Goal: Task Accomplishment & Management: Use online tool/utility

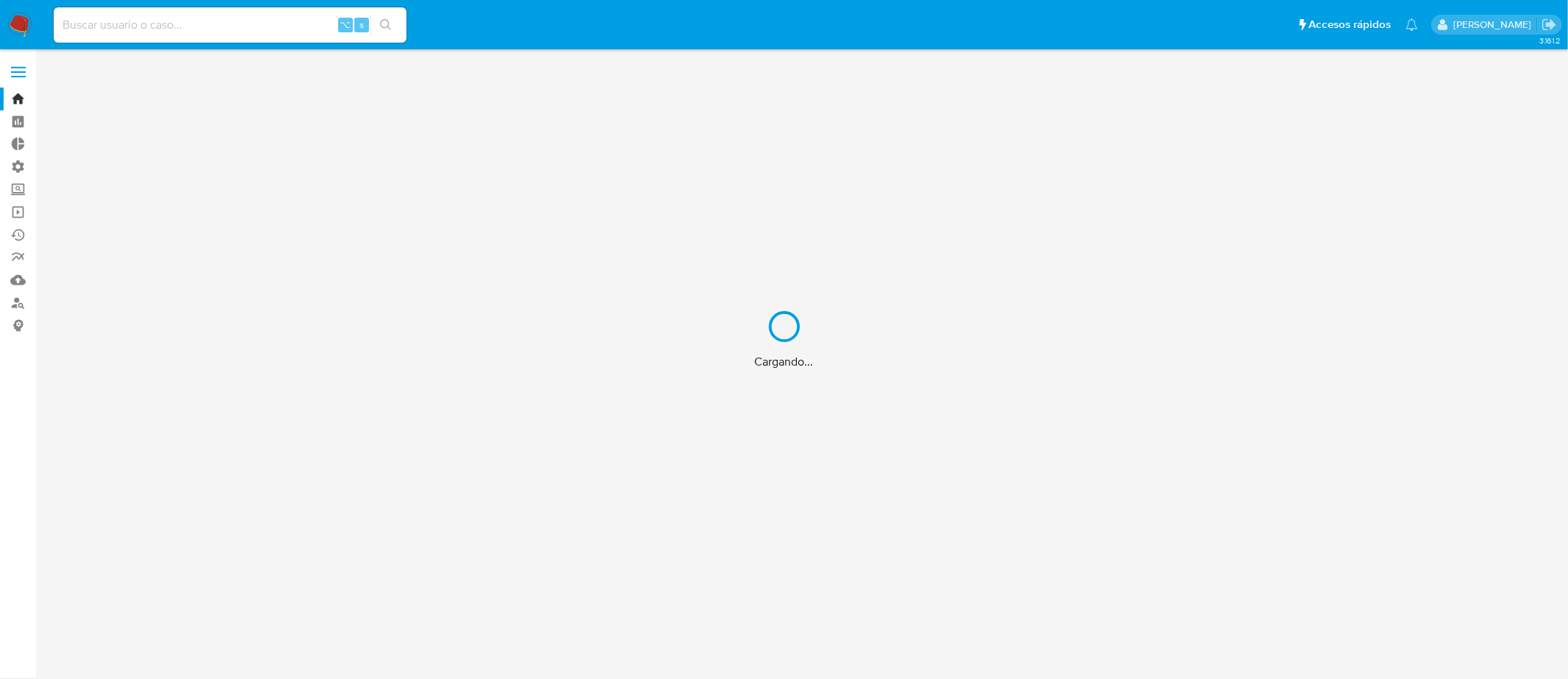
click at [15, 192] on div "Cargando..." at bounding box center [784, 340] width 1568 height 679
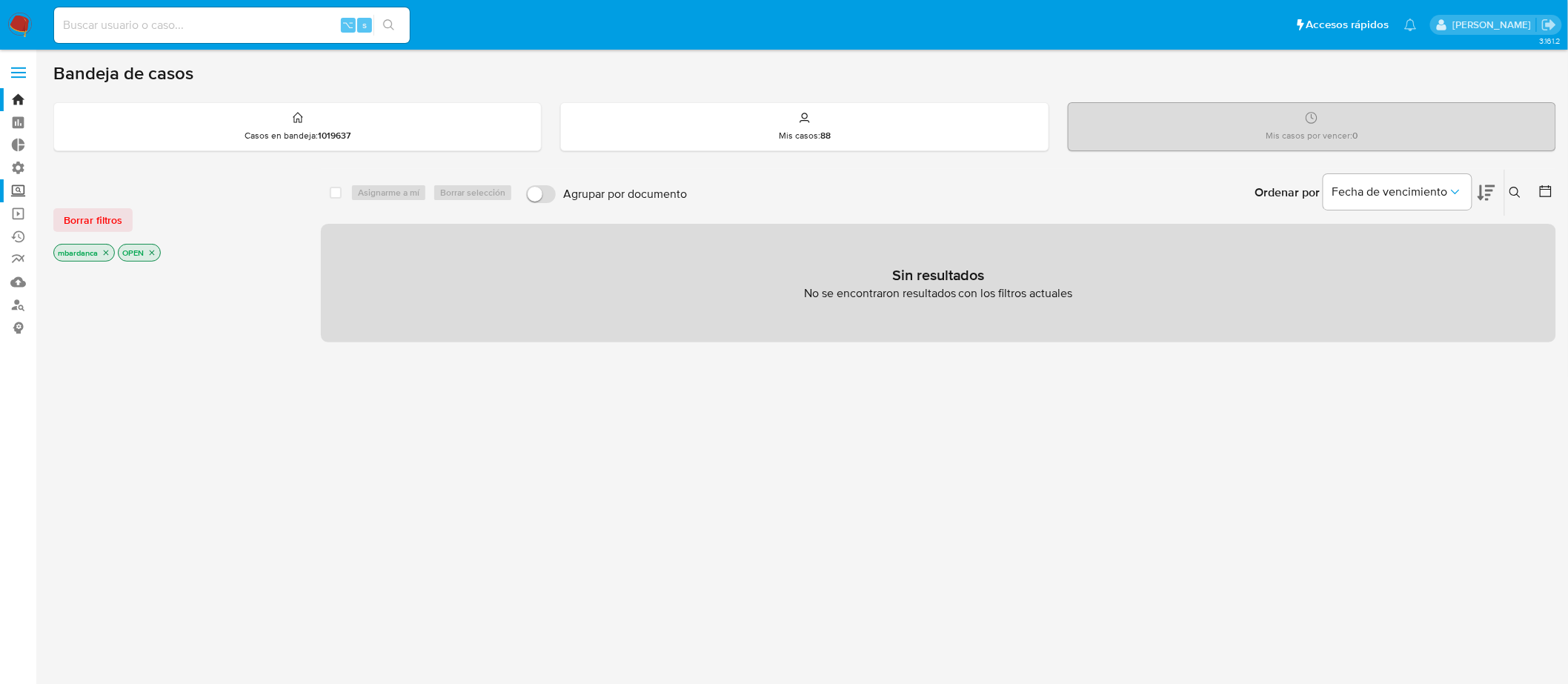
click at [12, 194] on label "Screening" at bounding box center [88, 191] width 176 height 23
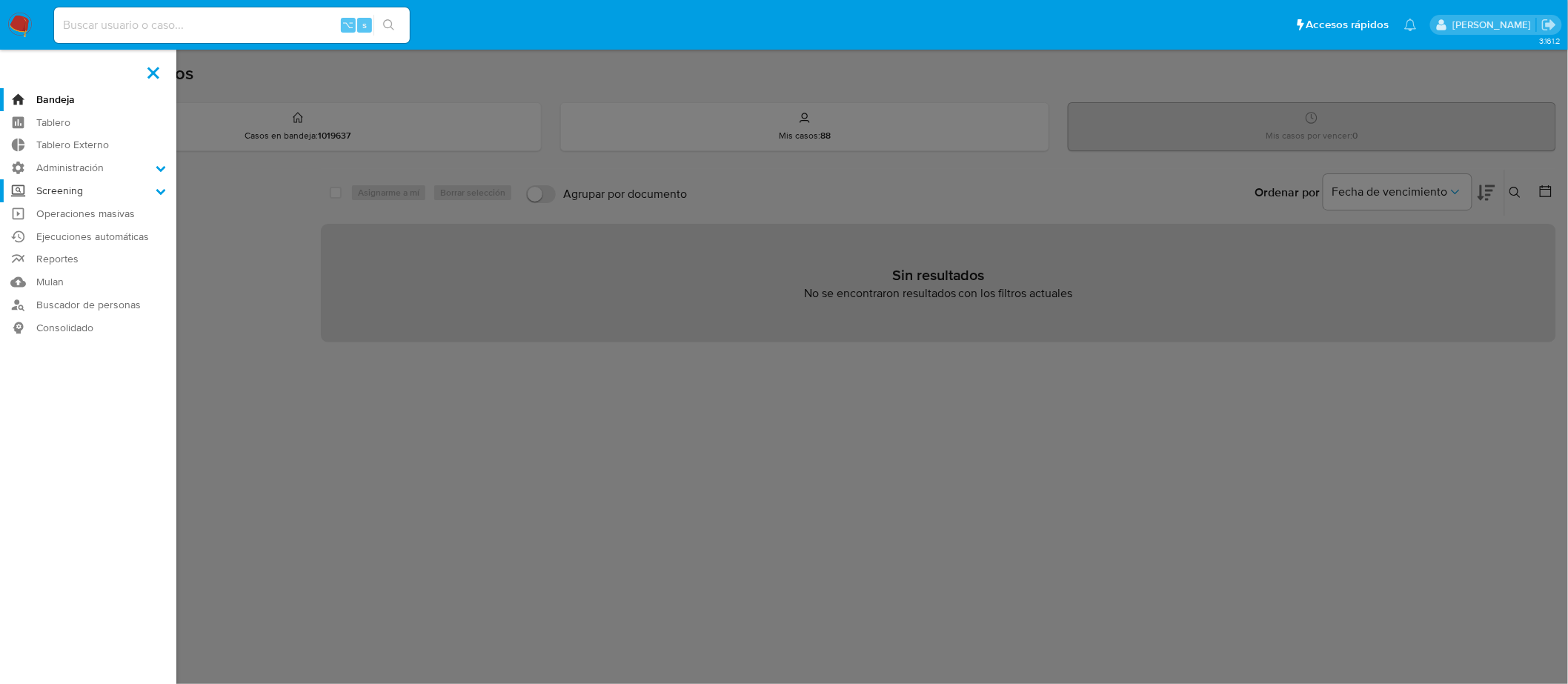
click at [0, 0] on input "Screening" at bounding box center [0, 0] width 0 height 0
click at [75, 288] on link "Herramientas" at bounding box center [88, 286] width 176 height 19
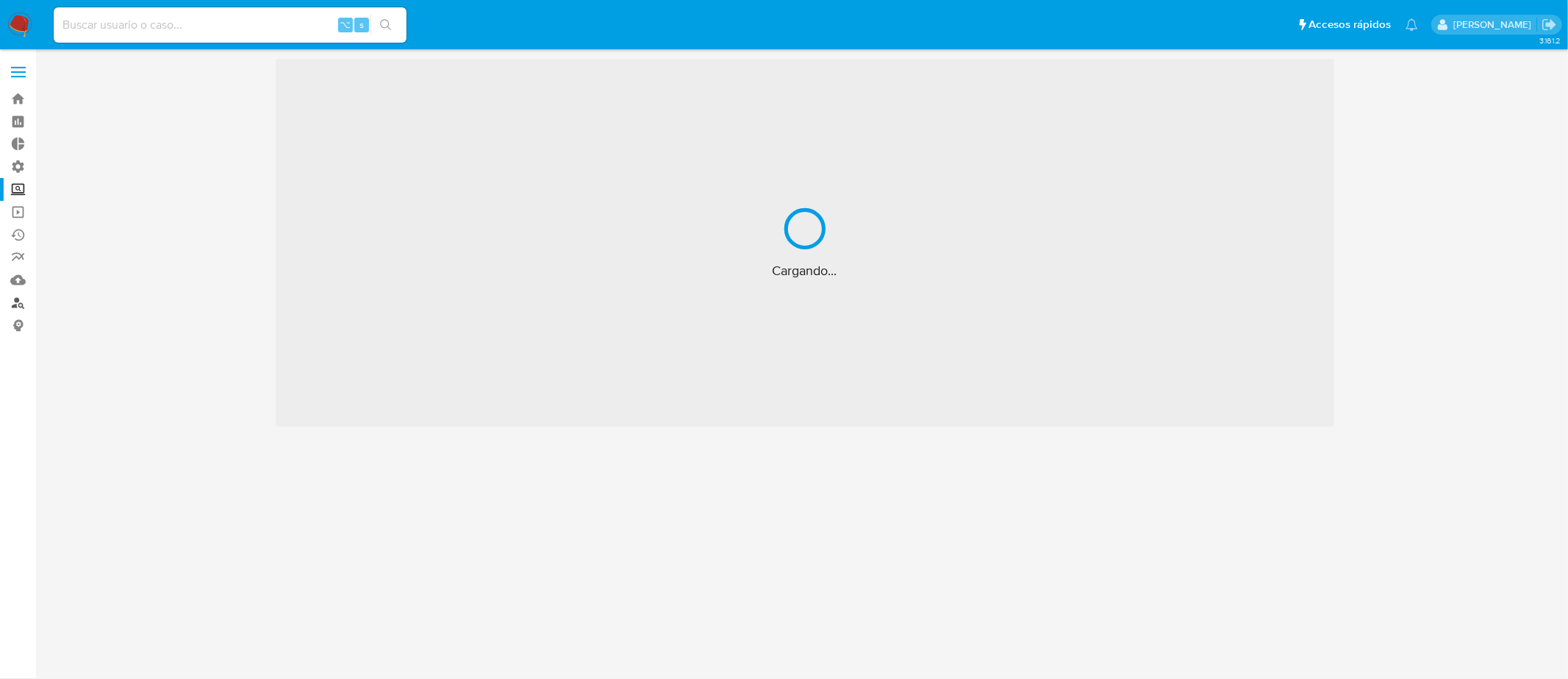
click at [26, 305] on link "Buscador de personas" at bounding box center [87, 303] width 175 height 23
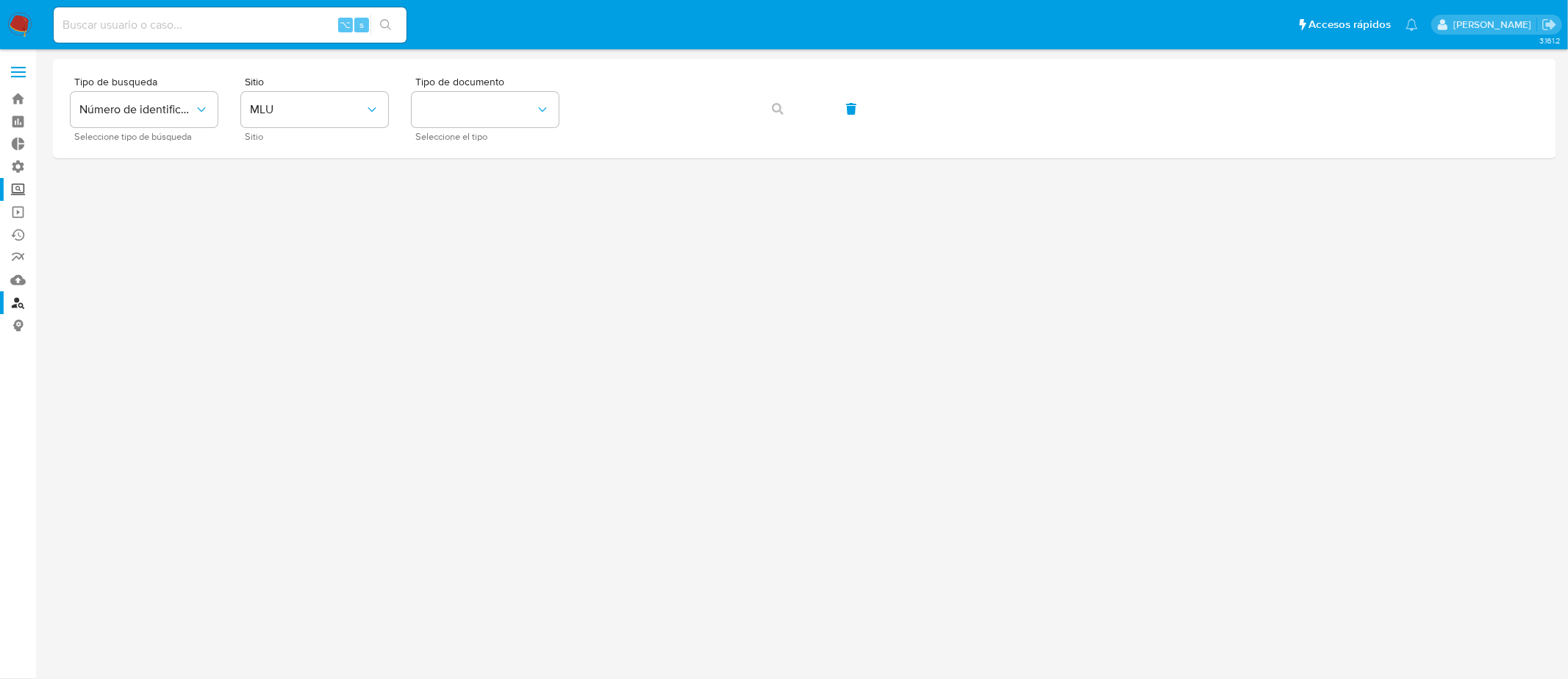
click at [25, 192] on label "Screening" at bounding box center [87, 189] width 175 height 23
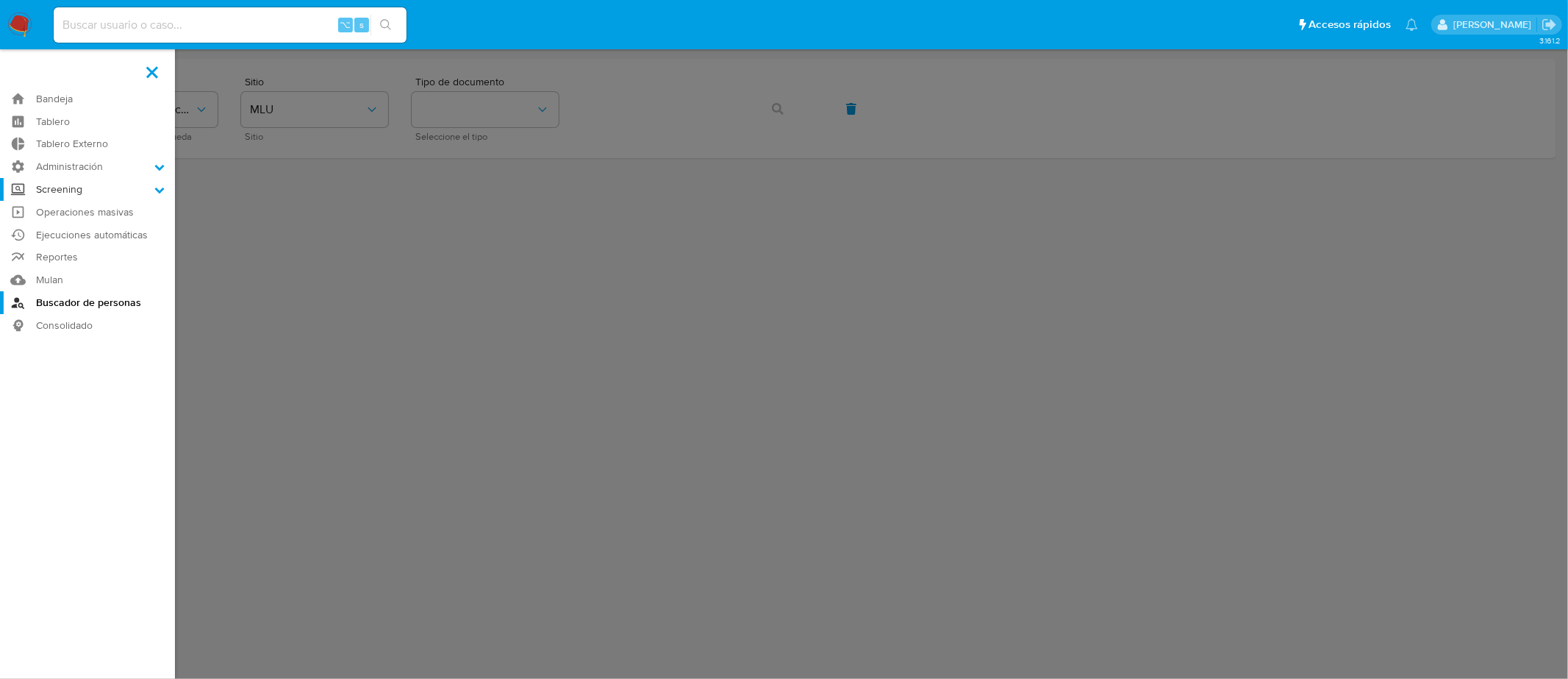
click at [0, 0] on input "Screening" at bounding box center [0, 0] width 0 height 0
click at [63, 286] on link "Herramientas" at bounding box center [87, 284] width 175 height 18
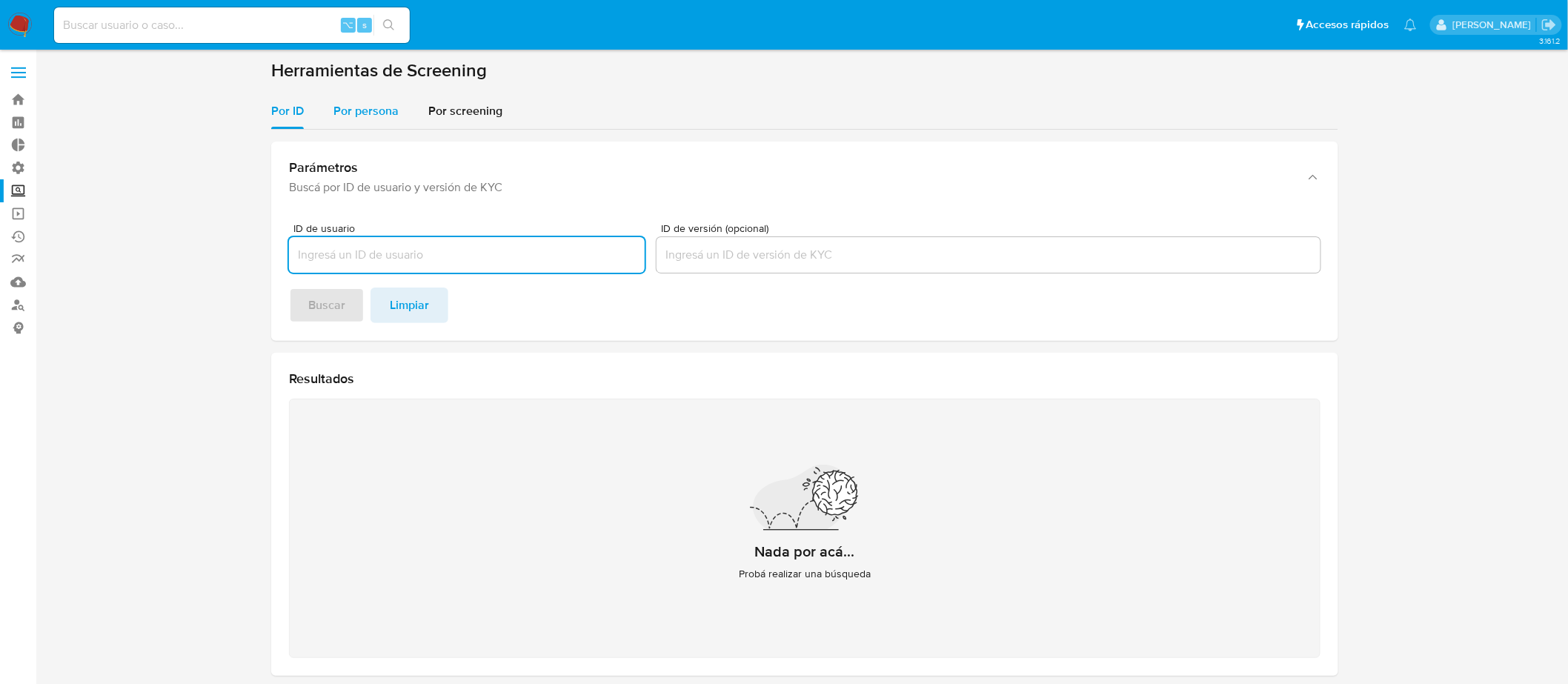
click at [346, 111] on span "Por persona" at bounding box center [366, 111] width 65 height 17
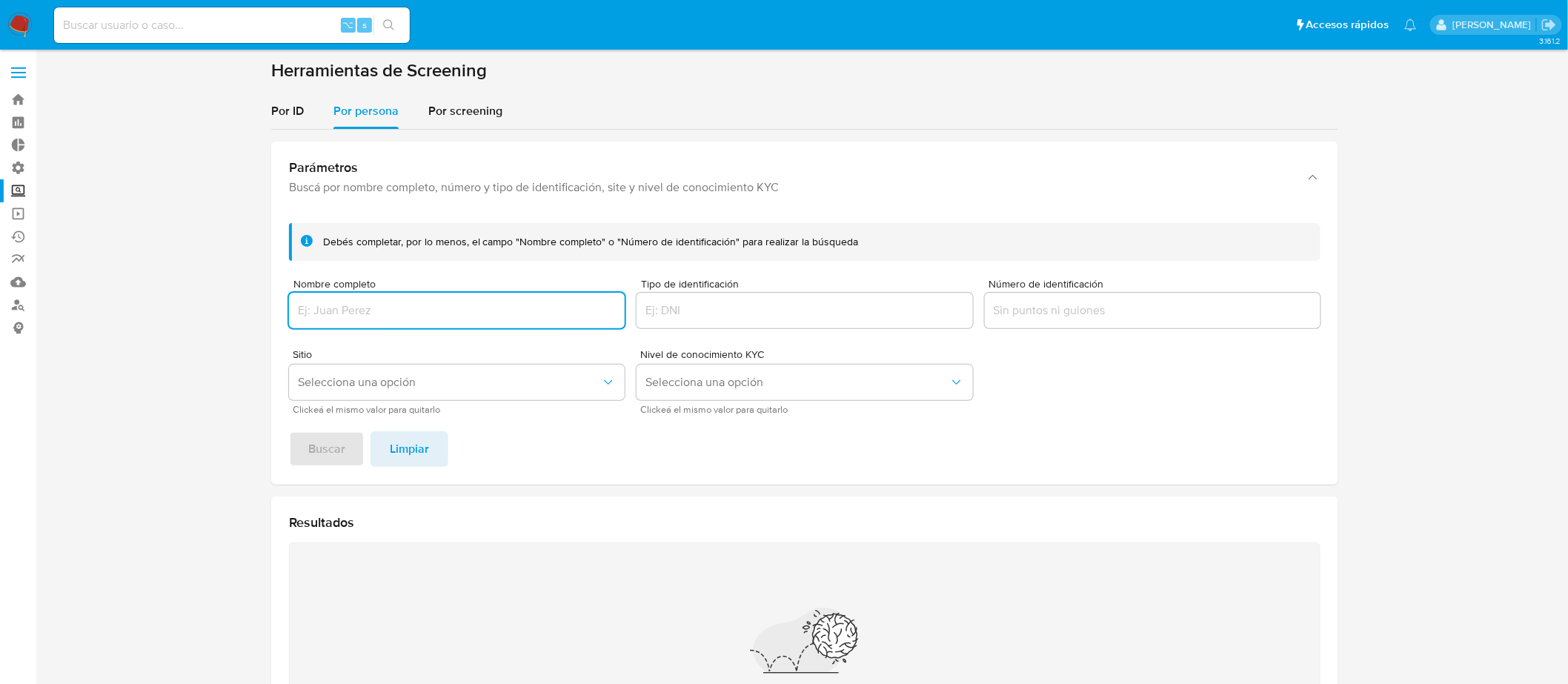
click at [354, 312] on input "Nombre completo" at bounding box center [457, 310] width 336 height 19
type input "[PERSON_NAME]"
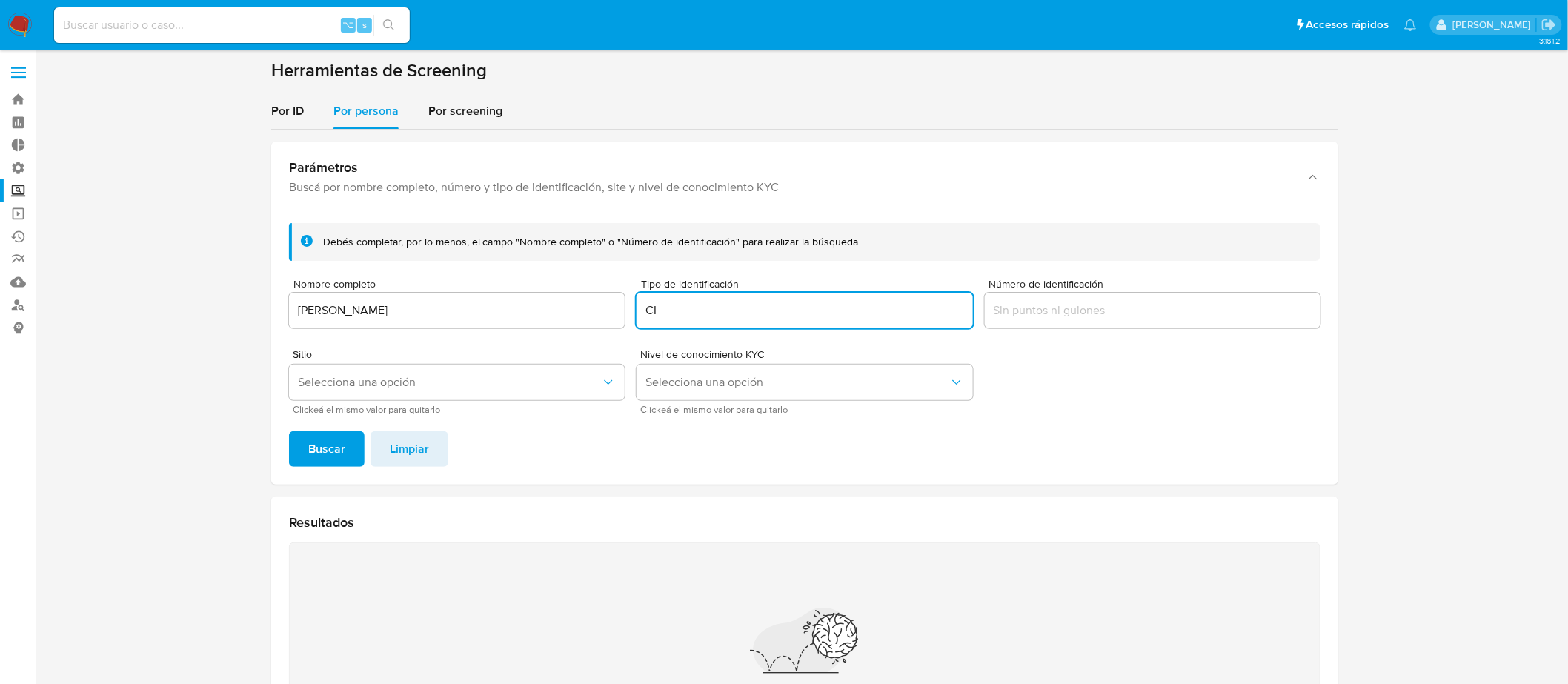
type input "CI"
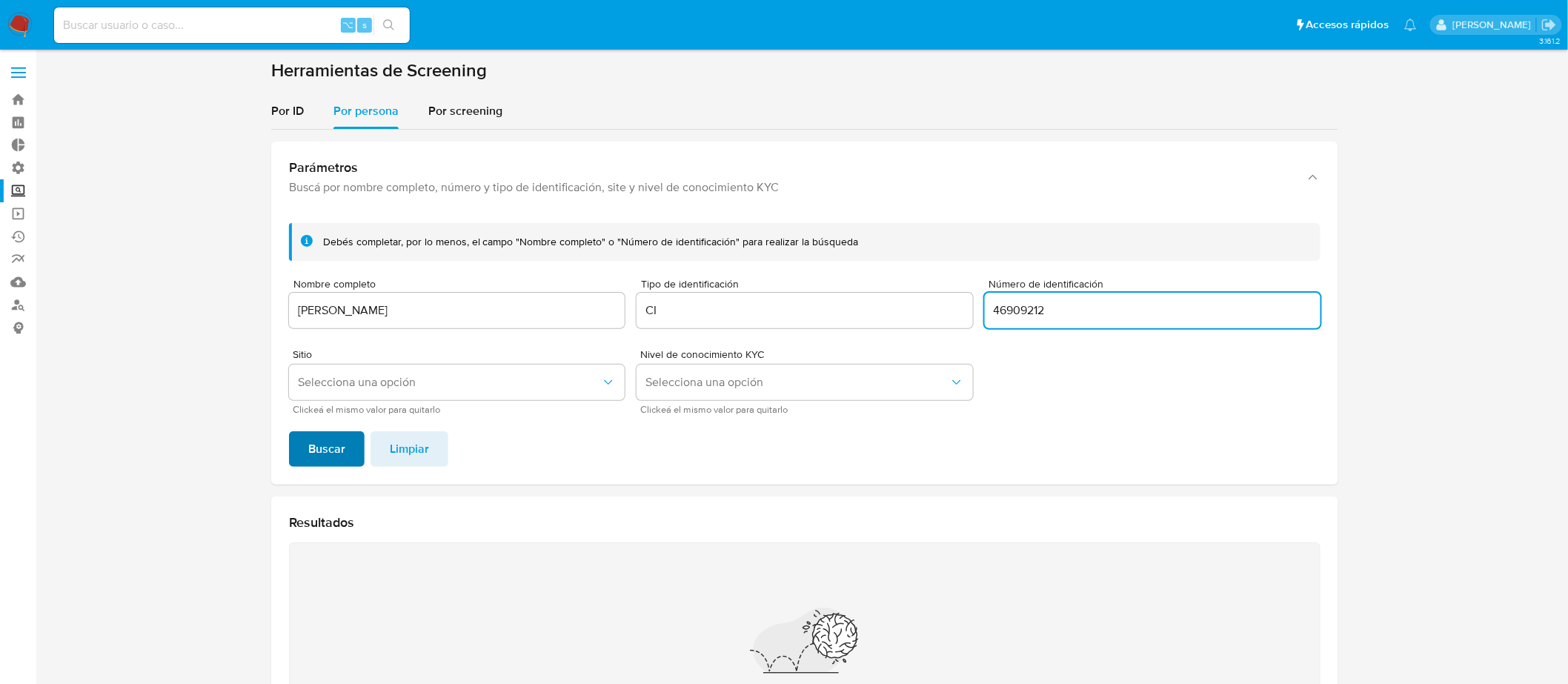
type input "46909212"
click at [324, 460] on span "Buscar" at bounding box center [327, 449] width 37 height 33
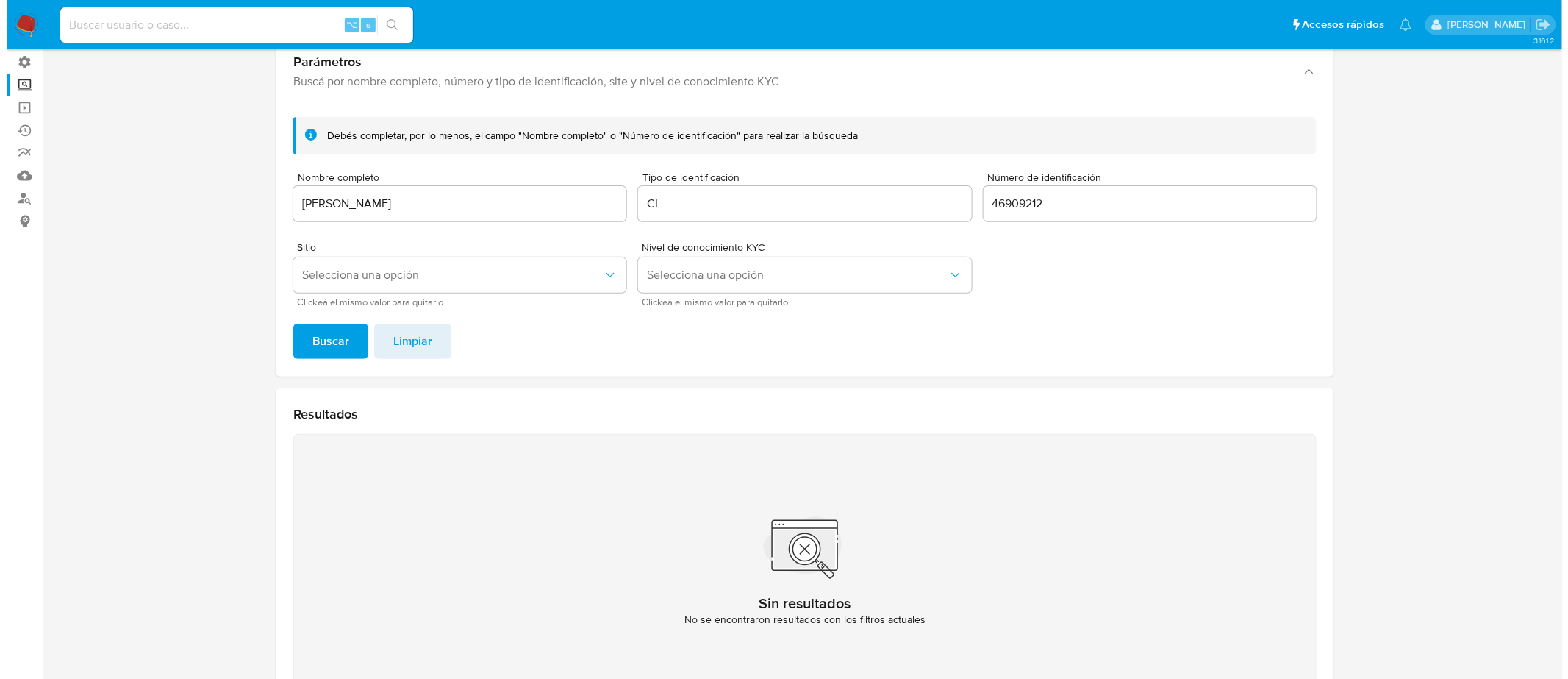
scroll to position [99, 0]
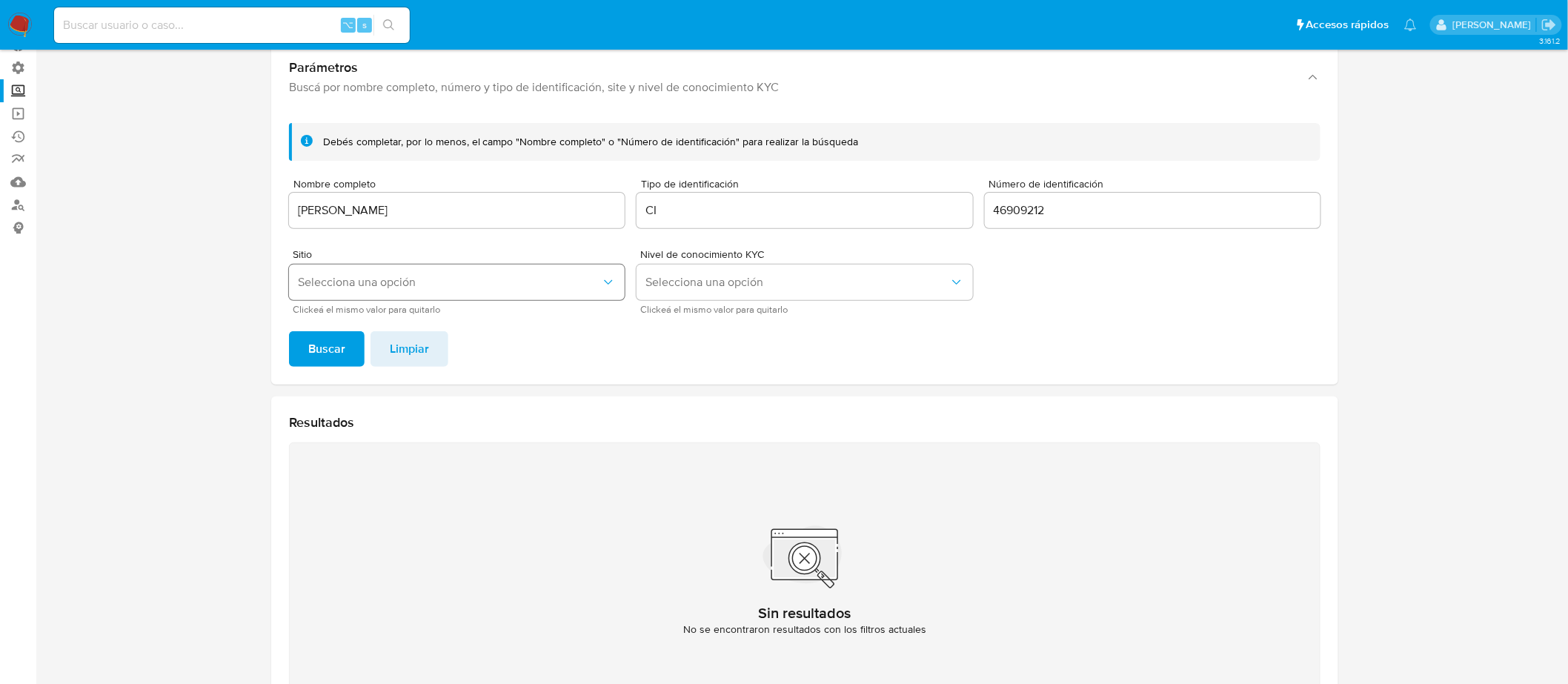
click at [430, 290] on button "Selecciona una opción" at bounding box center [457, 282] width 336 height 36
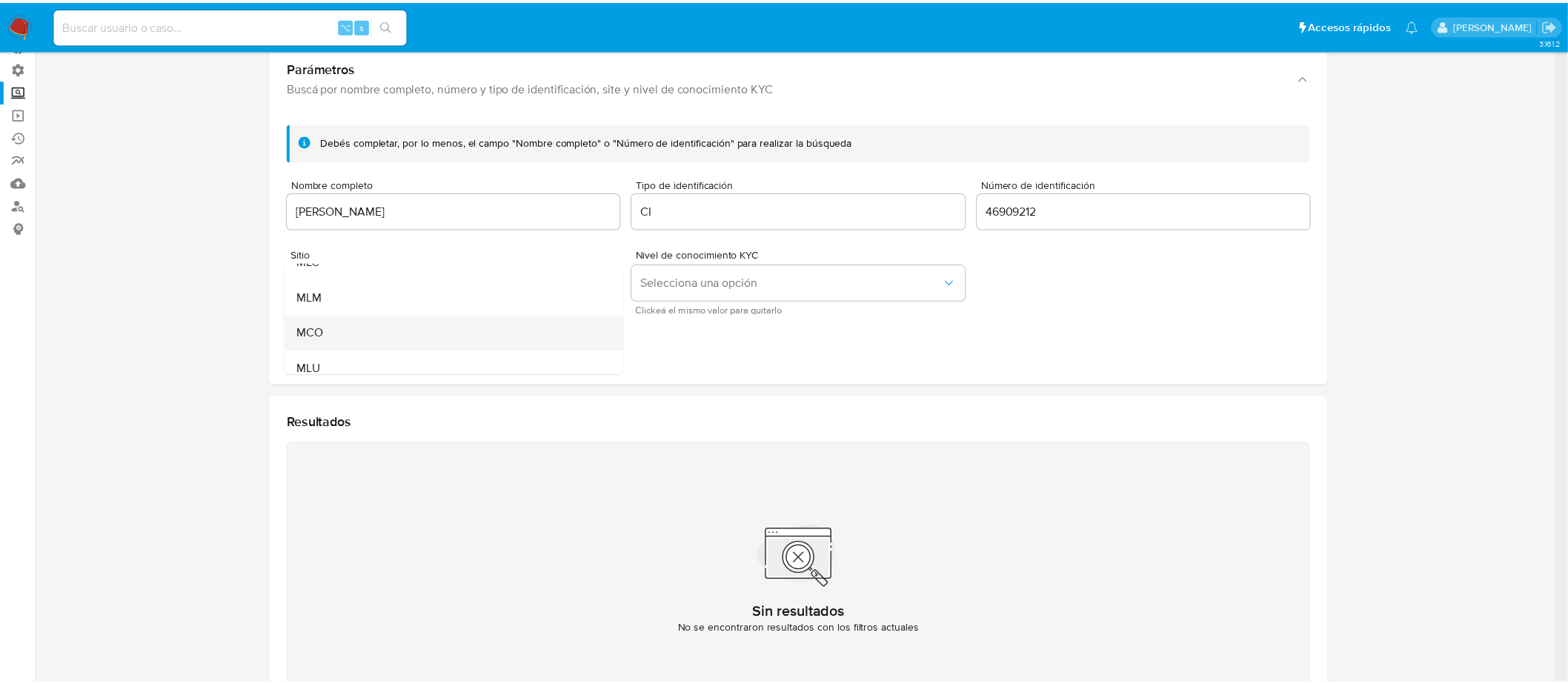
scroll to position [93, 0]
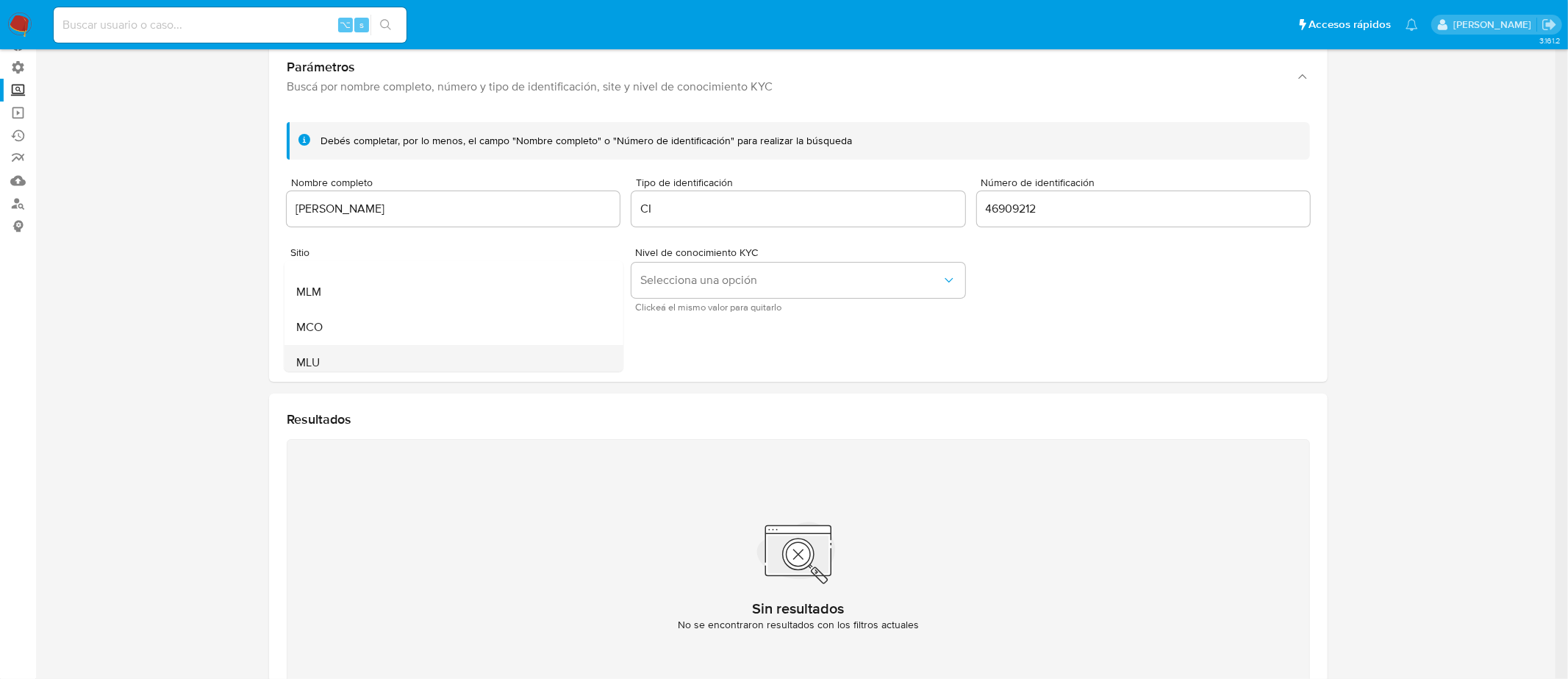
click at [382, 356] on div "MLU" at bounding box center [449, 363] width 307 height 35
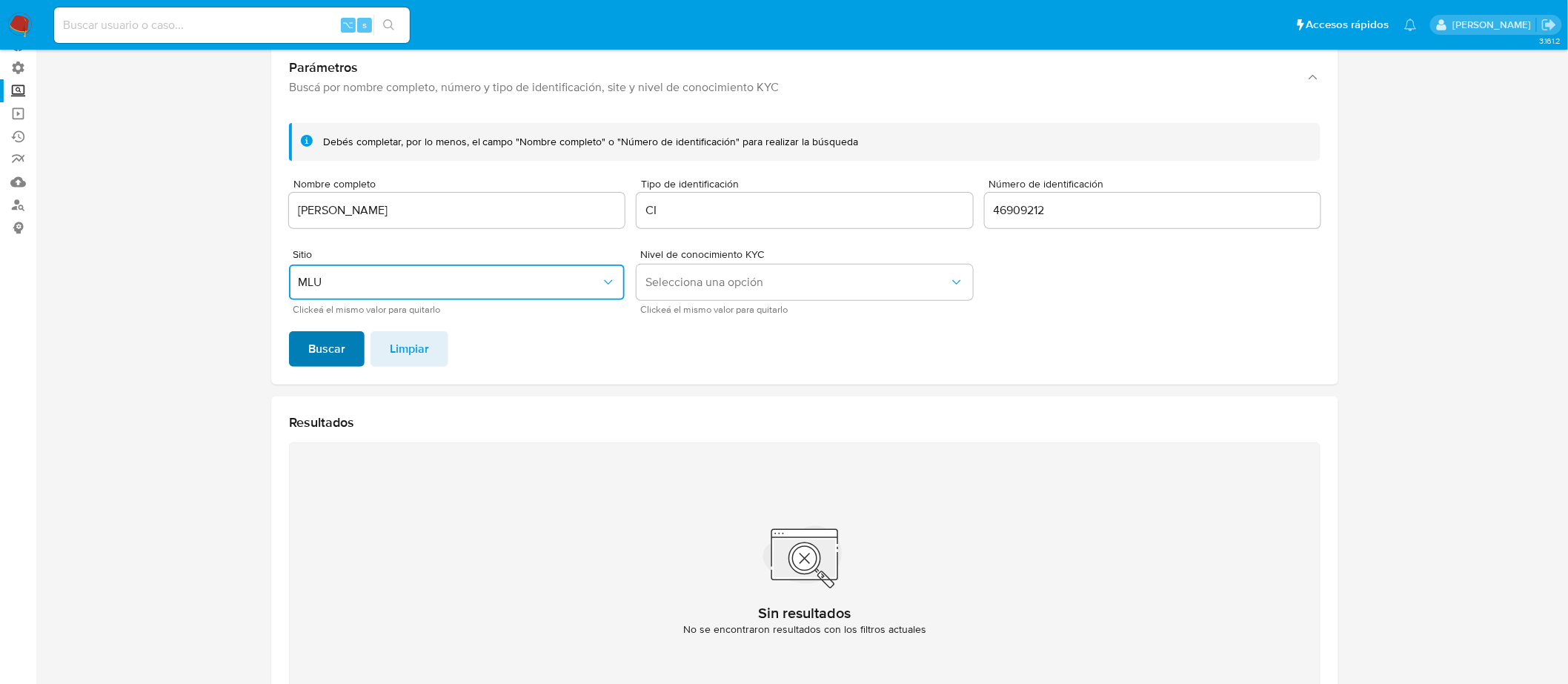
click at [341, 355] on span "Buscar" at bounding box center [327, 349] width 37 height 33
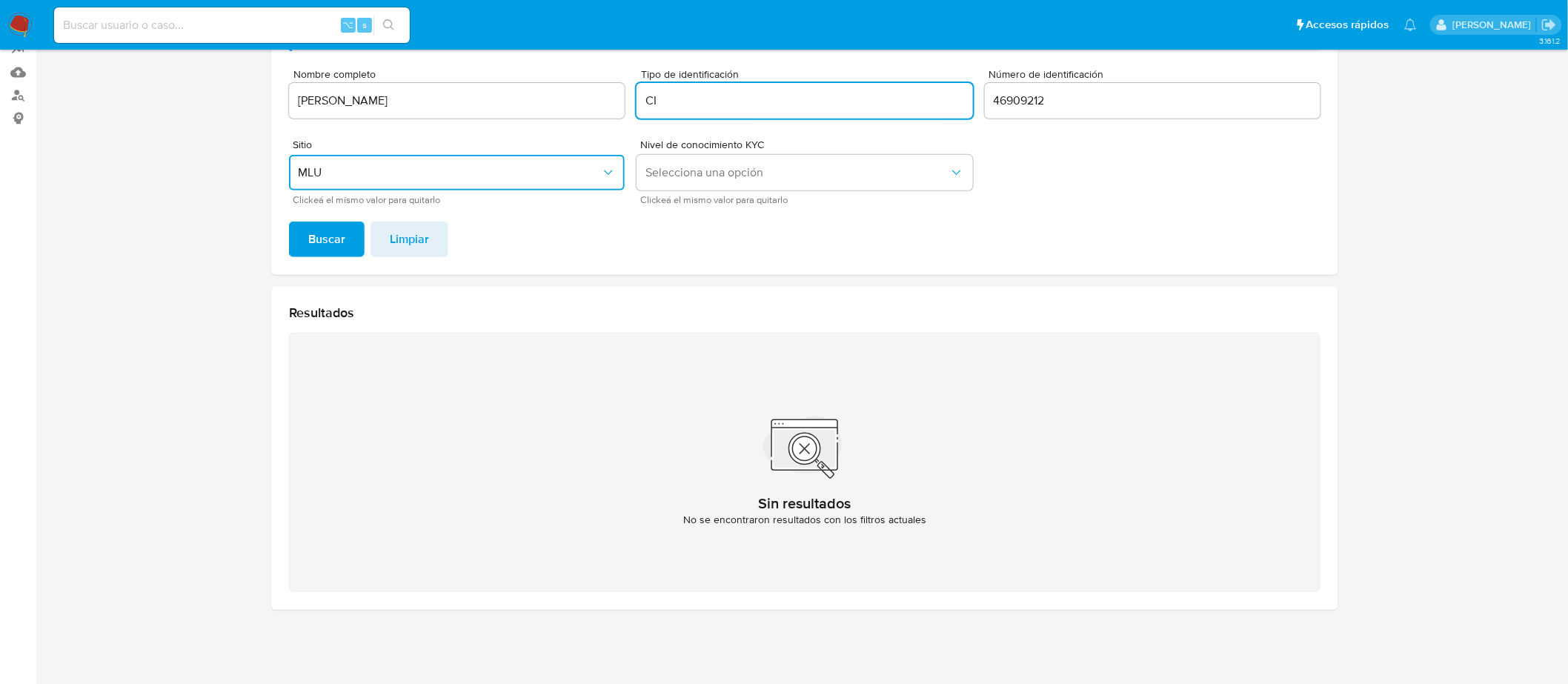
drag, startPoint x: 748, startPoint y: 109, endPoint x: 615, endPoint y: 112, distance: 133.0
click at [615, 112] on form "Debés completar, por lo menos, el campo "Nombre completo" o "Número de identifi…" at bounding box center [805, 109] width 1031 height 191
click at [692, 102] on input "CI" at bounding box center [804, 101] width 336 height 19
type input "C"
click at [304, 254] on button "Buscar" at bounding box center [326, 240] width 75 height 36
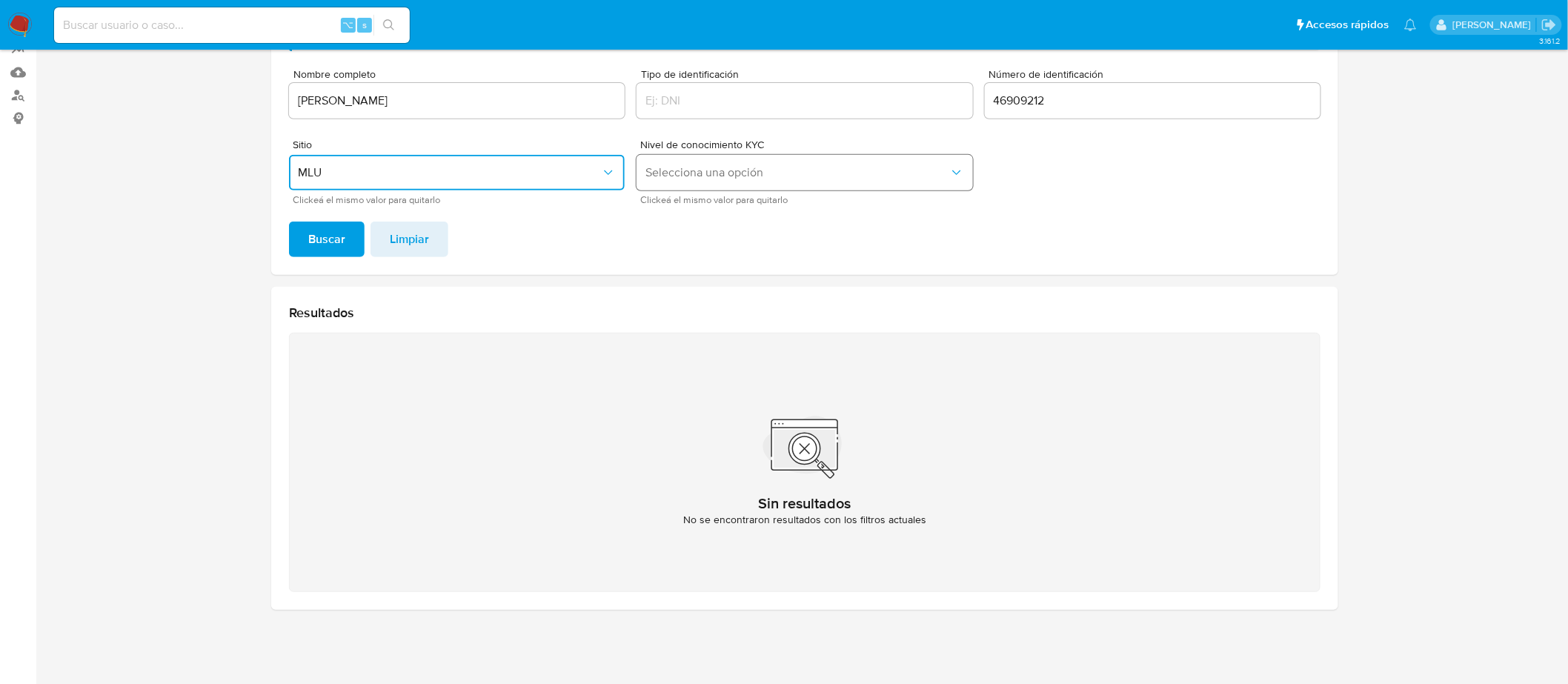
click at [693, 172] on span "Selecciona una opción" at bounding box center [796, 172] width 303 height 15
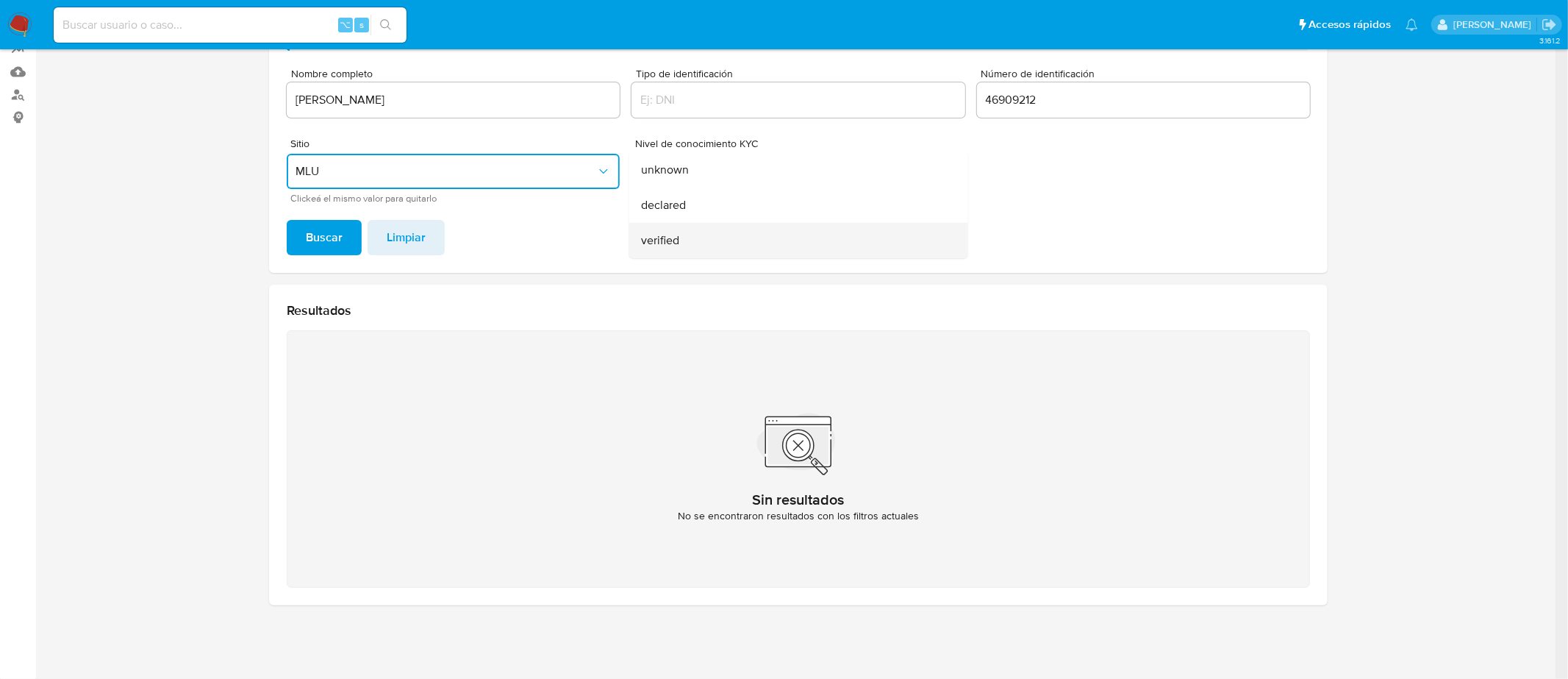
click at [695, 234] on div "verified" at bounding box center [794, 241] width 307 height 35
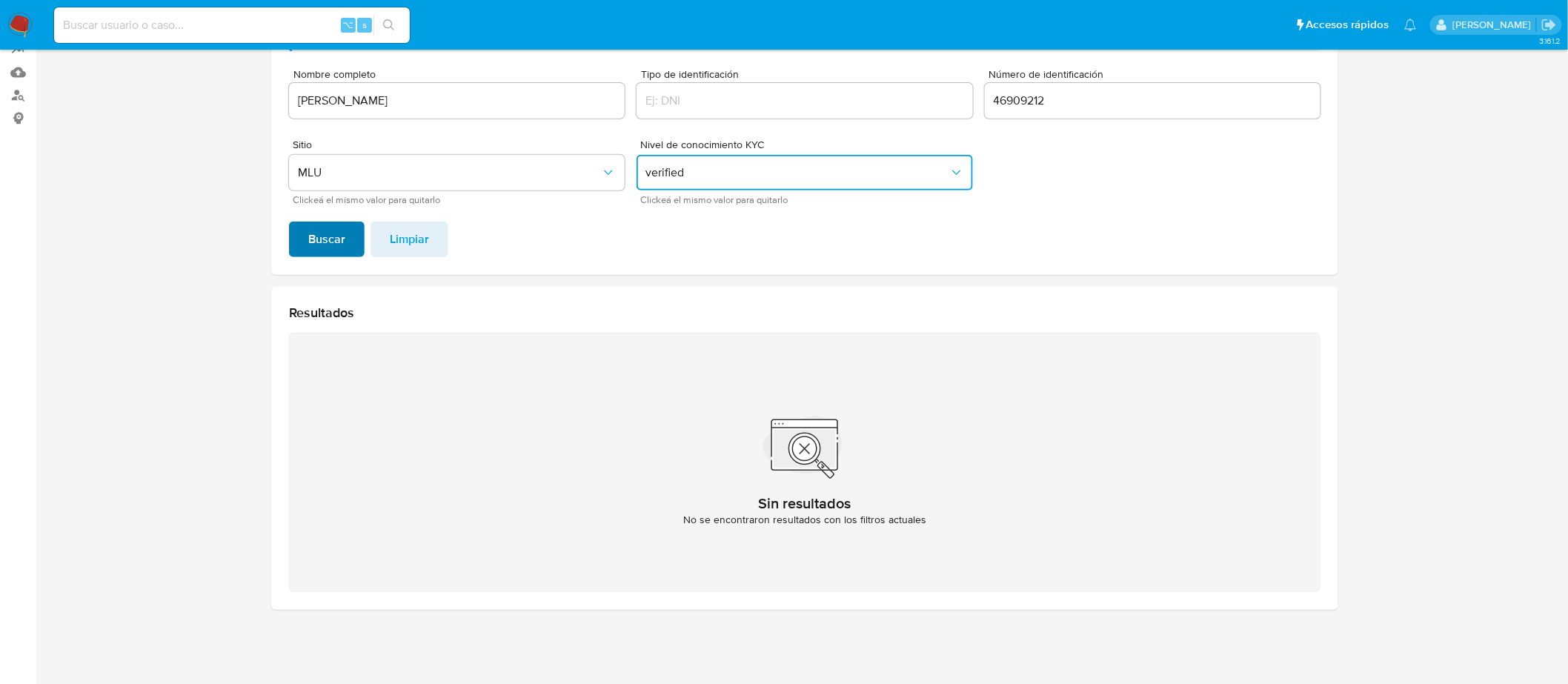
click at [342, 233] on span "Buscar" at bounding box center [327, 240] width 37 height 33
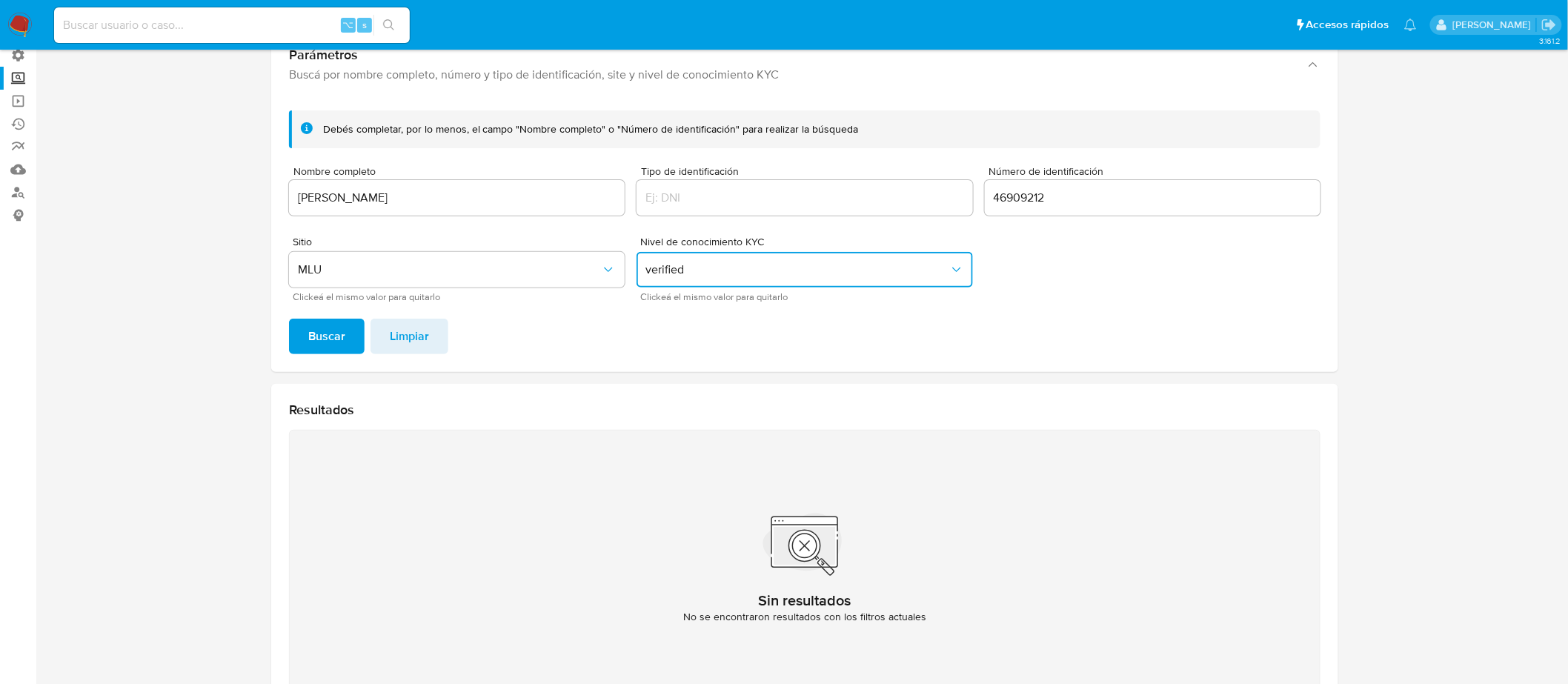
scroll to position [0, 0]
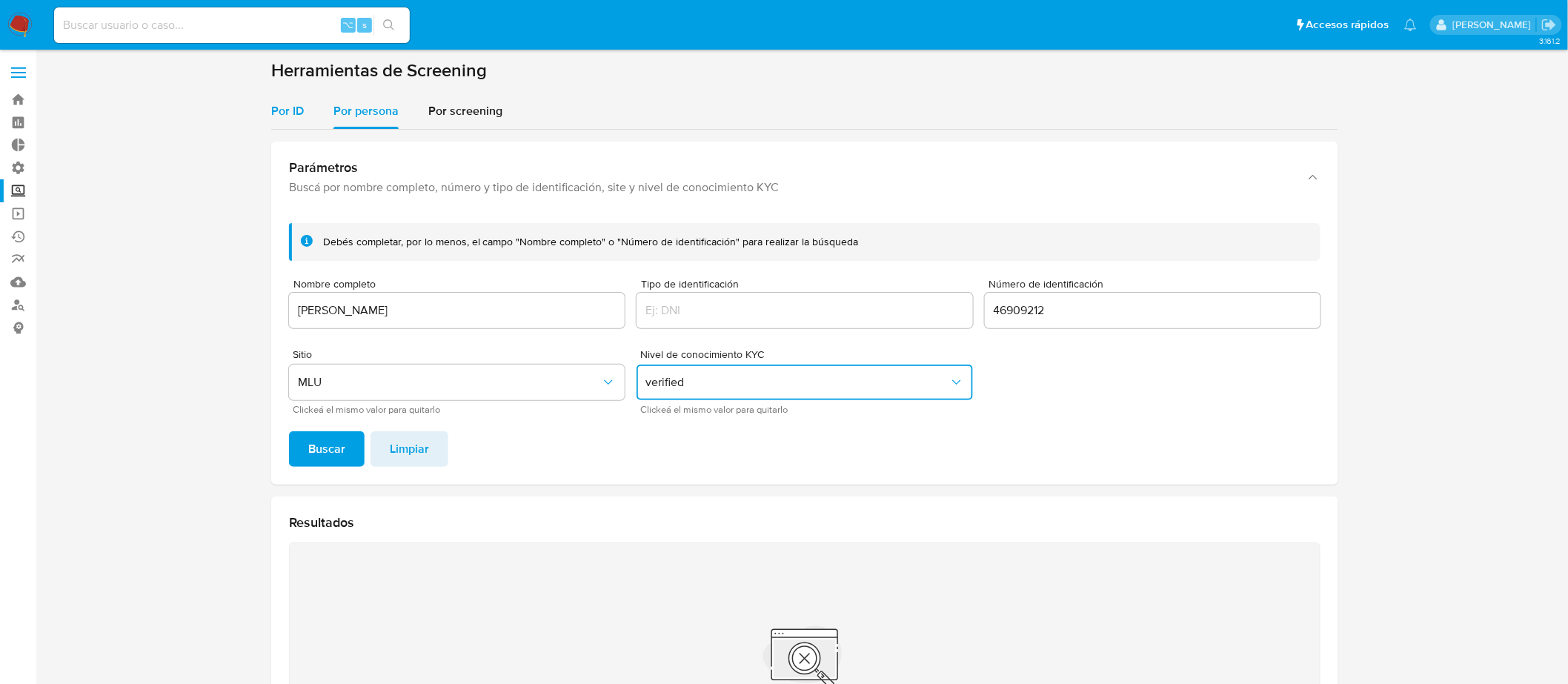
click at [281, 109] on span "Por ID" at bounding box center [288, 111] width 33 height 17
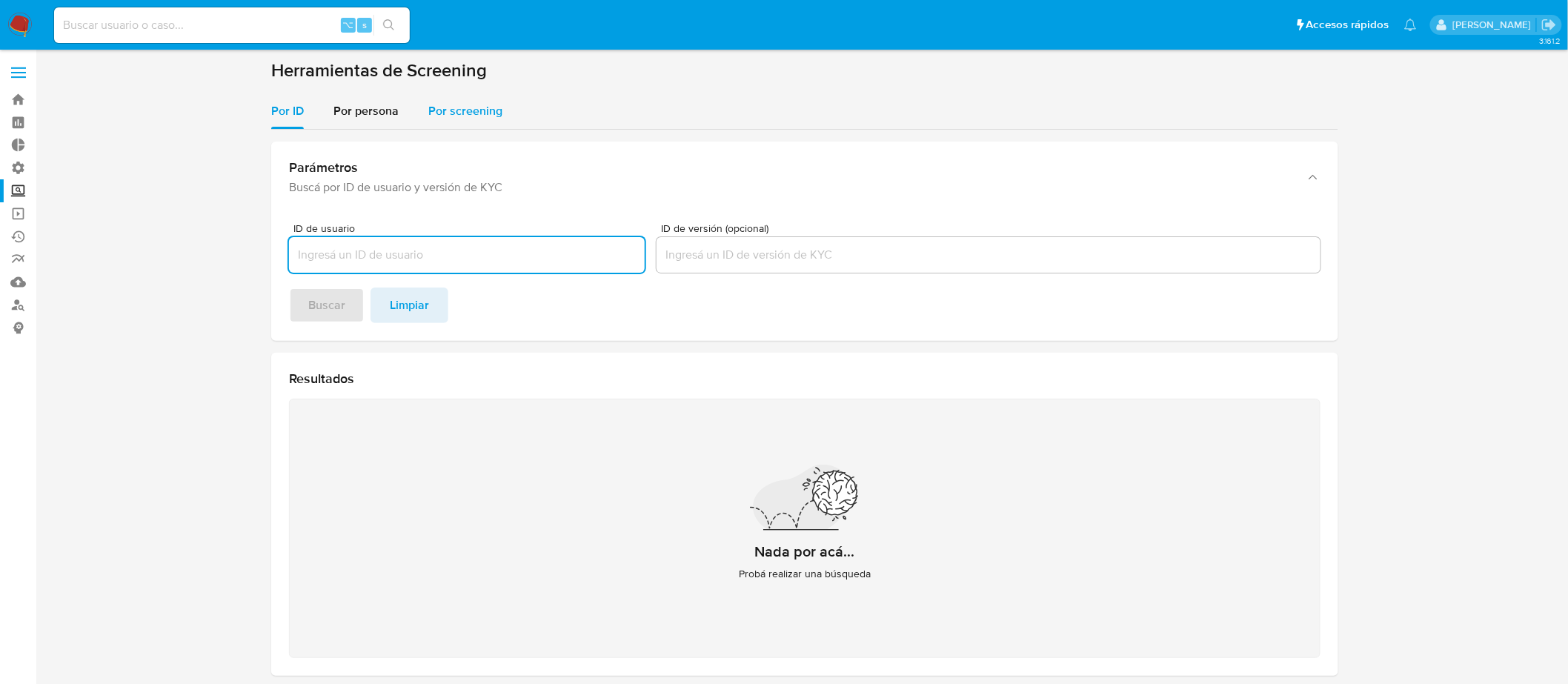
click at [465, 103] on span "Por screening" at bounding box center [465, 111] width 74 height 17
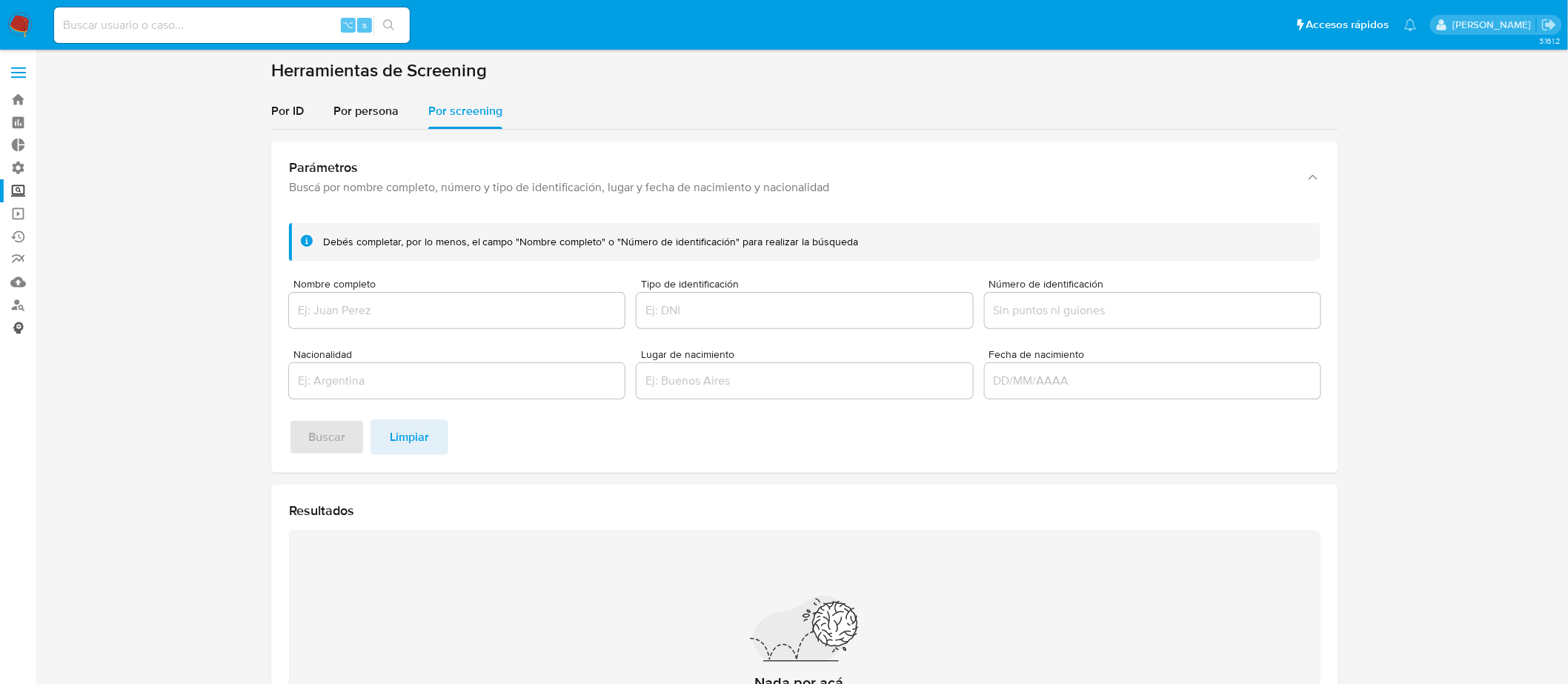
click at [22, 322] on link "Consolidado" at bounding box center [88, 328] width 176 height 23
click at [24, 311] on link "Buscador de personas" at bounding box center [88, 305] width 176 height 23
